Goal: Submit feedback/report problem

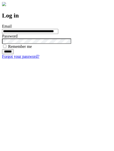
type input "**********"
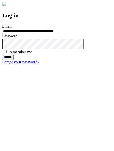
click at [14, 60] on input "******" at bounding box center [8, 57] width 12 height 5
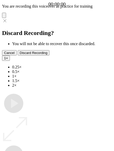
type input "**********"
